Goal: Navigation & Orientation: Find specific page/section

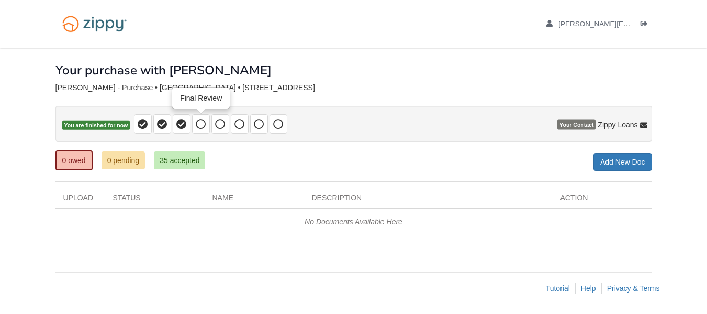
click at [203, 128] on icon at bounding box center [201, 124] width 10 height 10
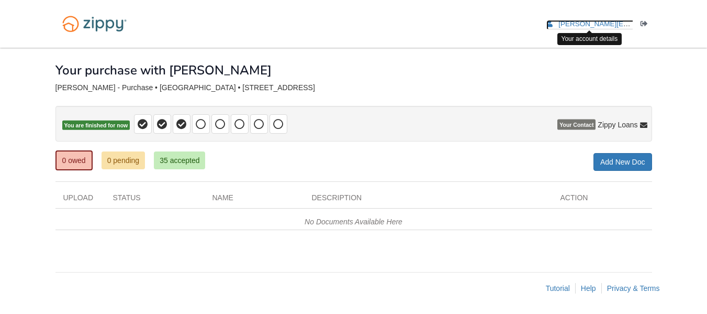
click at [567, 26] on span "[PERSON_NAME][EMAIL_ADDRESS][DOMAIN_NAME]" at bounding box center [648, 24] width 178 height 8
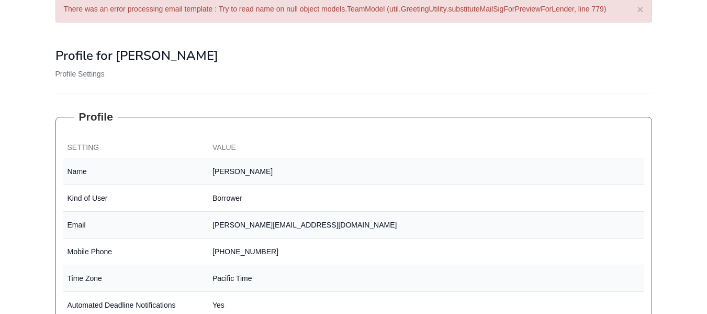
scroll to position [35, 0]
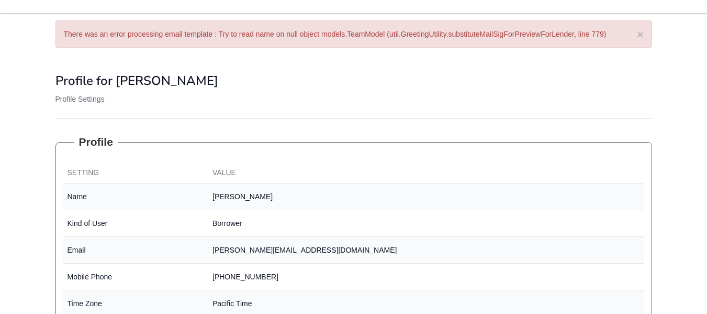
drag, startPoint x: 711, startPoint y: 63, endPoint x: 676, endPoint y: 80, distance: 38.6
click at [676, 80] on html "johnson.paigemarie5@gmail.com Logout ×" at bounding box center [353, 260] width 707 height 590
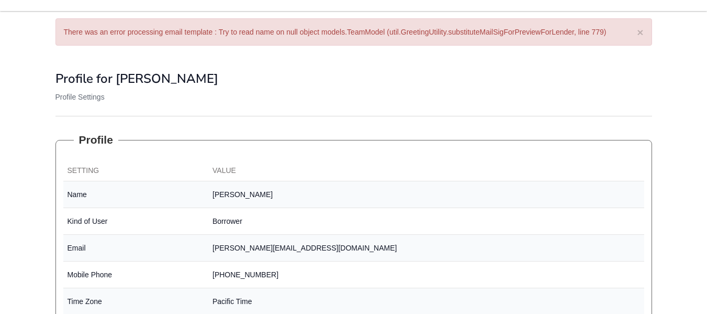
scroll to position [0, 0]
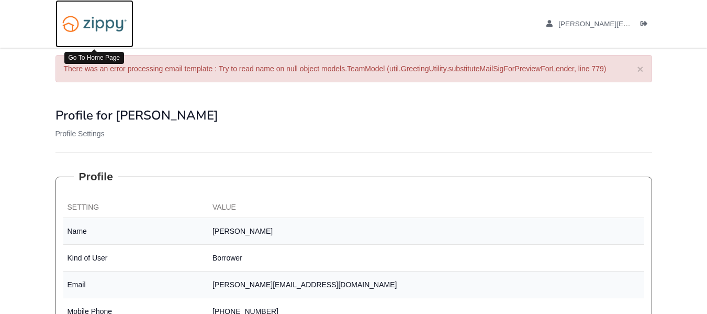
click at [112, 20] on img at bounding box center [94, 23] width 78 height 27
